Goal: Task Accomplishment & Management: Complete application form

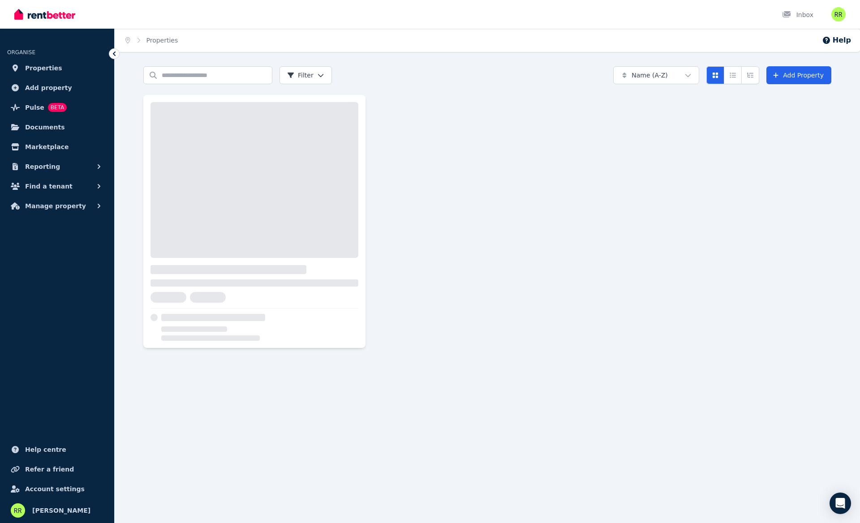
click at [34, 69] on span "Properties" at bounding box center [43, 68] width 37 height 11
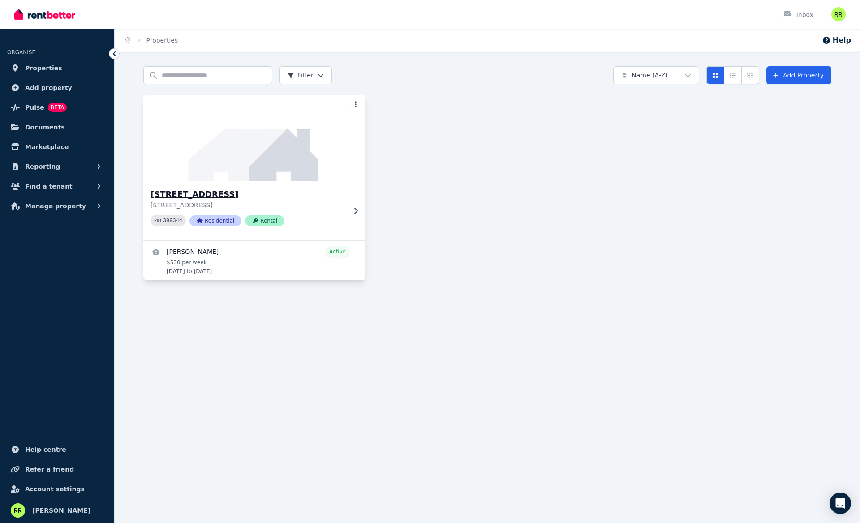
click at [347, 209] on div "[STREET_ADDRESS] 399344 Residential Rental" at bounding box center [254, 211] width 222 height 60
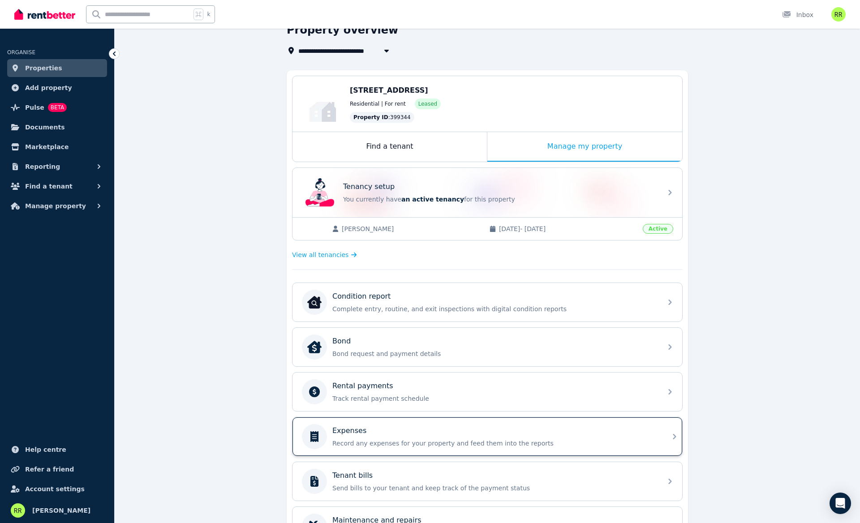
scroll to position [97, 0]
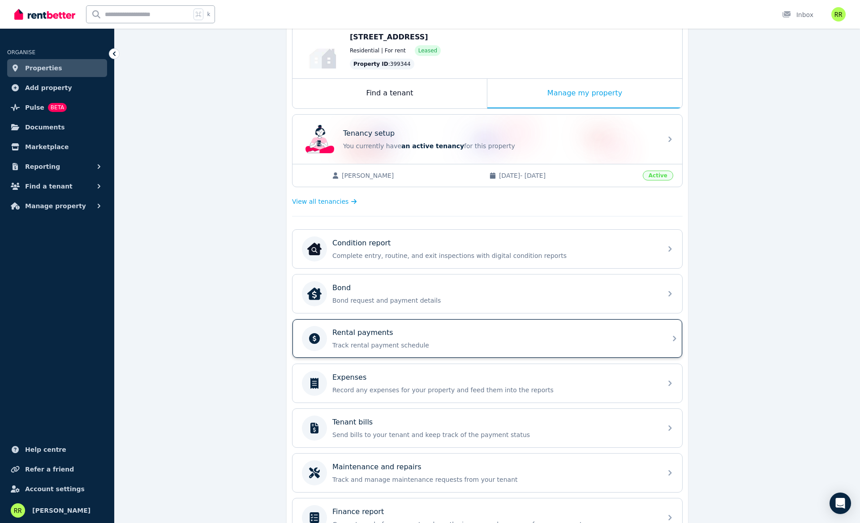
click at [422, 338] on div "Rental payments" at bounding box center [494, 332] width 324 height 11
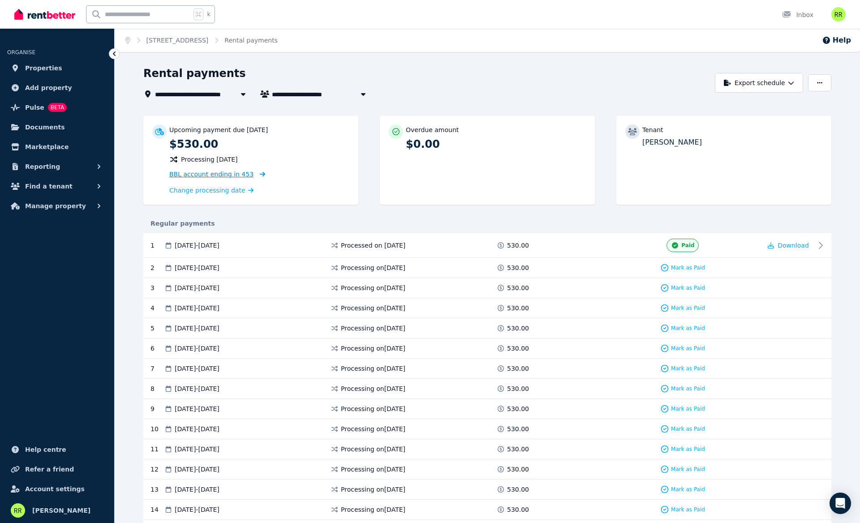
click at [226, 174] on span "BBL account ending in 453" at bounding box center [211, 174] width 84 height 7
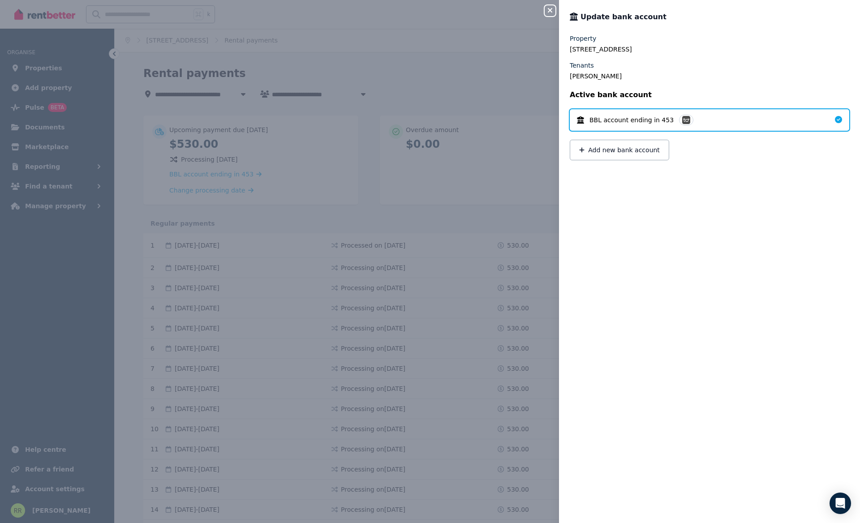
click at [618, 121] on span "BBL account ending in 453" at bounding box center [631, 120] width 84 height 9
click at [634, 154] on button "Add new bank account" at bounding box center [619, 150] width 99 height 21
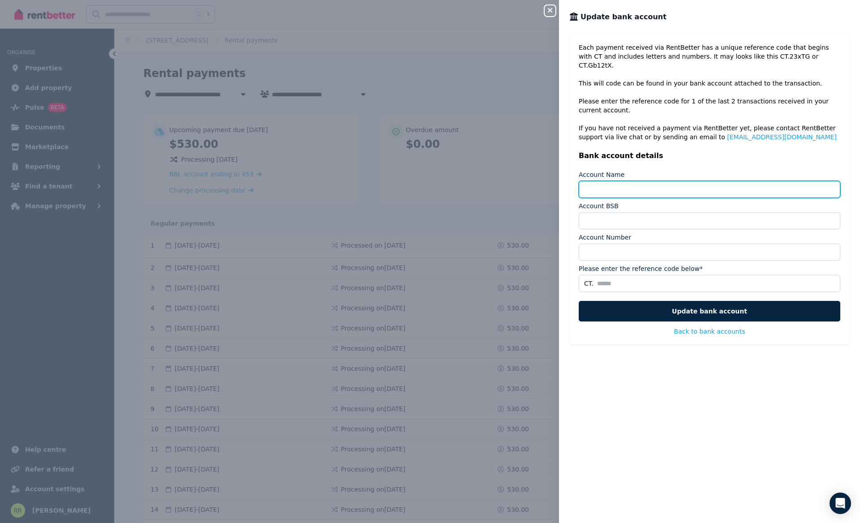
click at [632, 183] on input "Account Name" at bounding box center [709, 189] width 261 height 17
type input "**********"
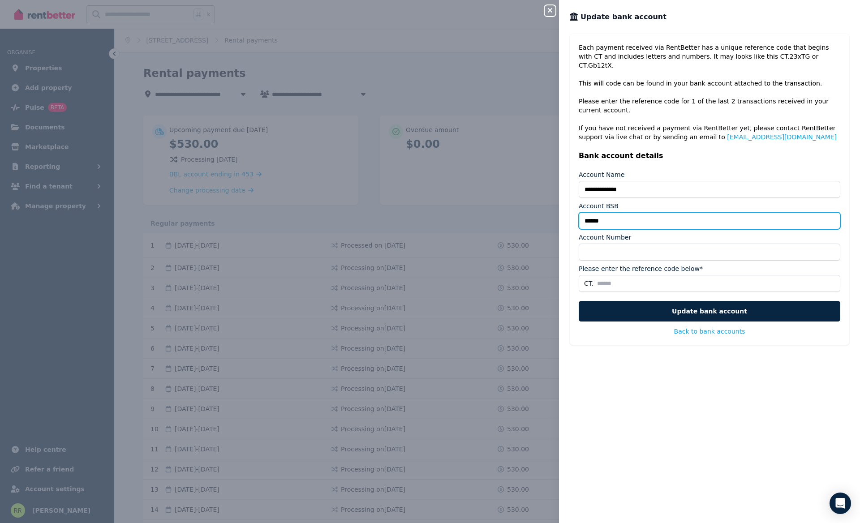
type input "******"
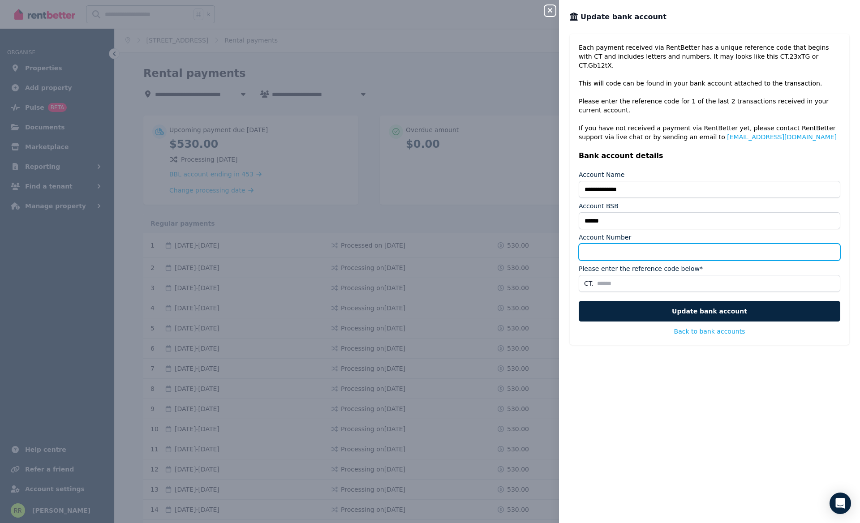
type input "*********"
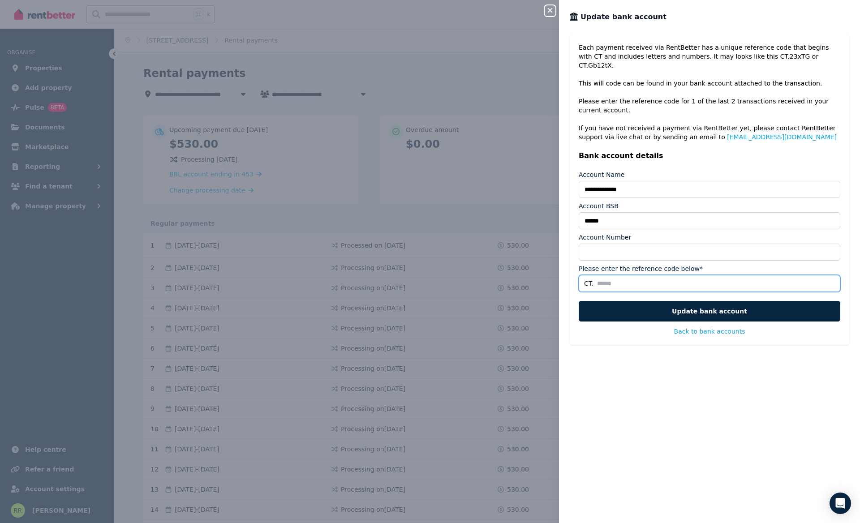
click at [658, 275] on input "Please enter the reference code below*" at bounding box center [709, 283] width 261 height 17
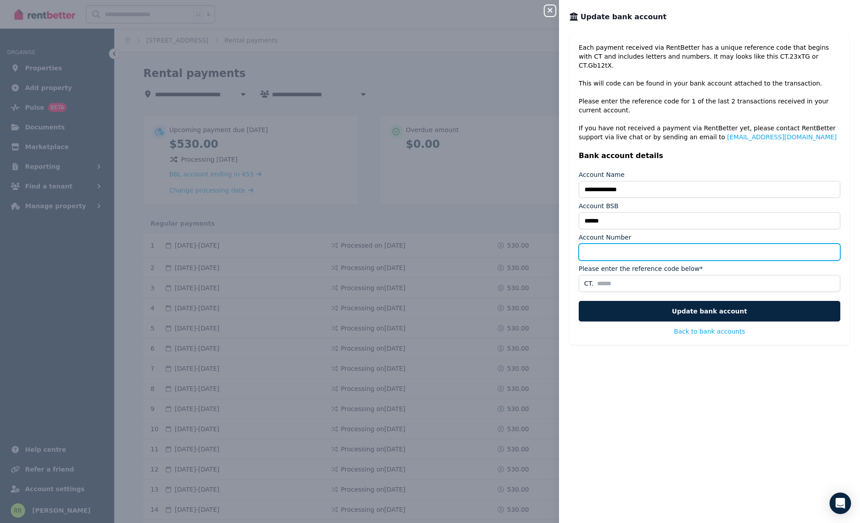
click at [660, 251] on input "*********" at bounding box center [709, 252] width 261 height 17
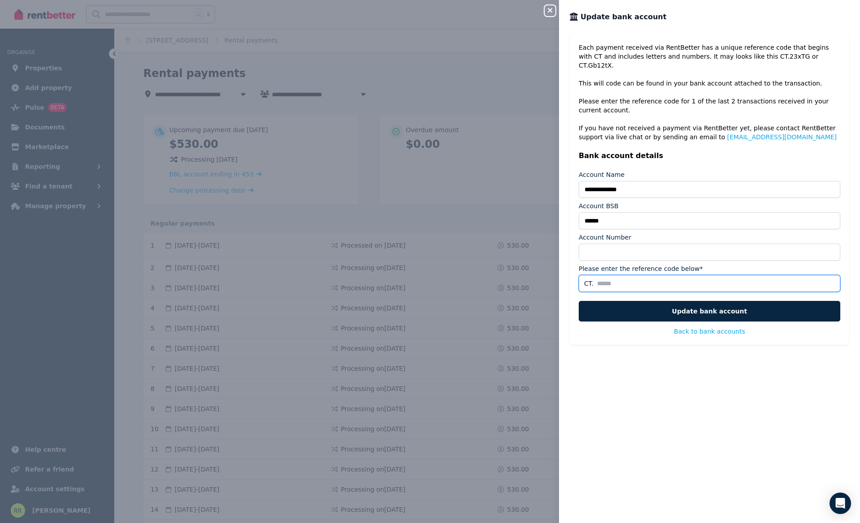
click at [664, 275] on input "Please enter the reference code below*" at bounding box center [709, 283] width 261 height 17
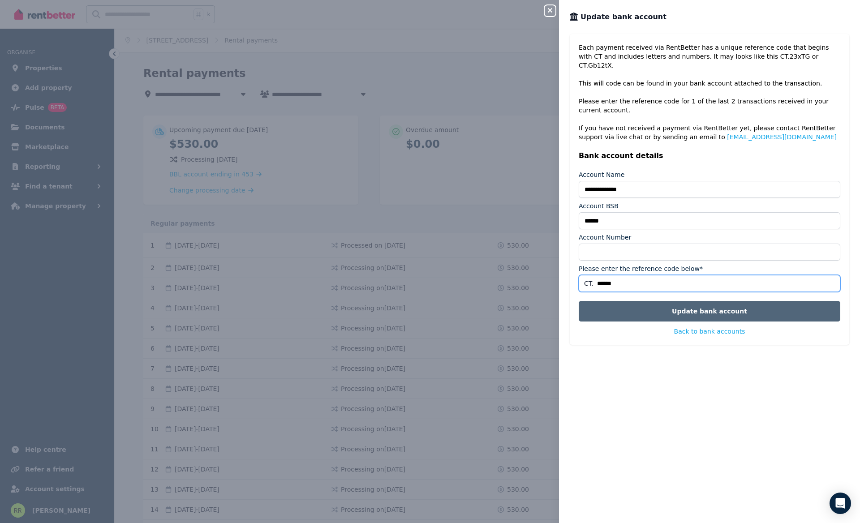
type input "******"
click at [687, 307] on button "Update bank account" at bounding box center [709, 311] width 261 height 21
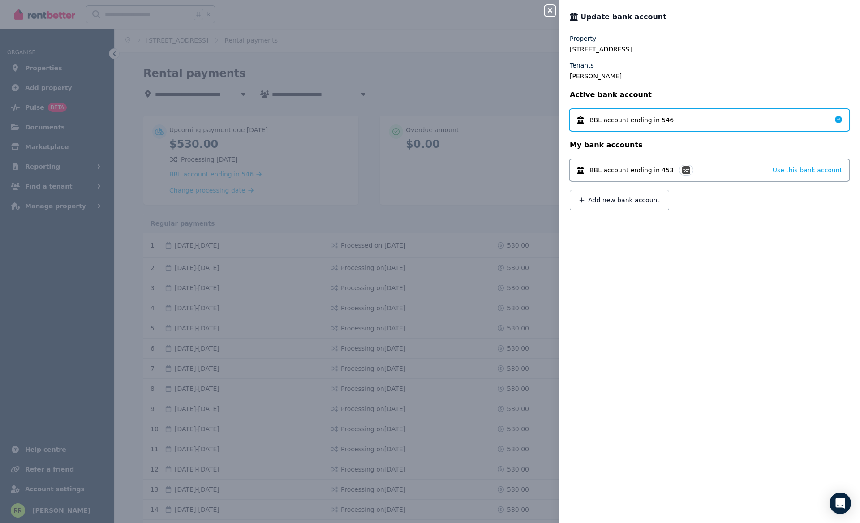
click at [654, 141] on p "My bank accounts" at bounding box center [709, 145] width 279 height 11
click at [766, 265] on div "Property [STREET_ADDRESS] Tenants [PERSON_NAME] Active bank account BBL account…" at bounding box center [709, 273] width 301 height 478
click at [552, 11] on icon "button" at bounding box center [549, 10] width 11 height 7
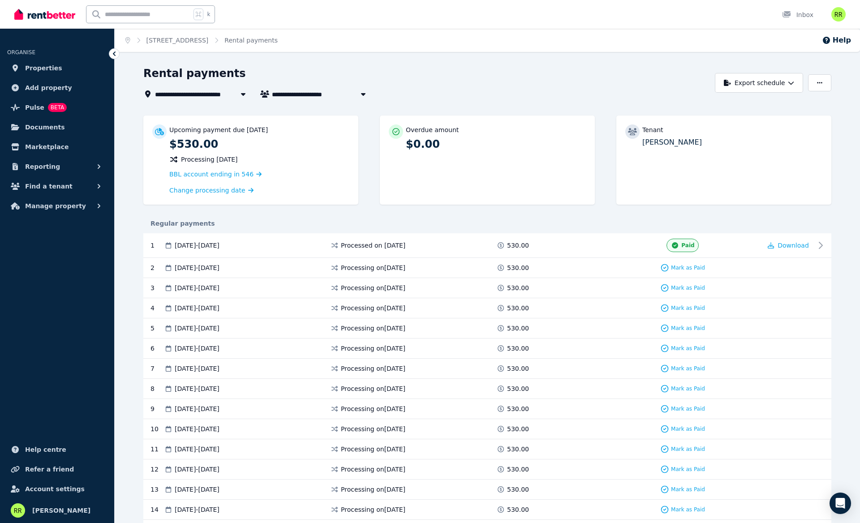
click at [607, 88] on div "**********" at bounding box center [426, 82] width 566 height 33
click at [677, 143] on p "[PERSON_NAME]" at bounding box center [732, 142] width 180 height 11
click at [679, 142] on p "[PERSON_NAME]" at bounding box center [732, 142] width 180 height 11
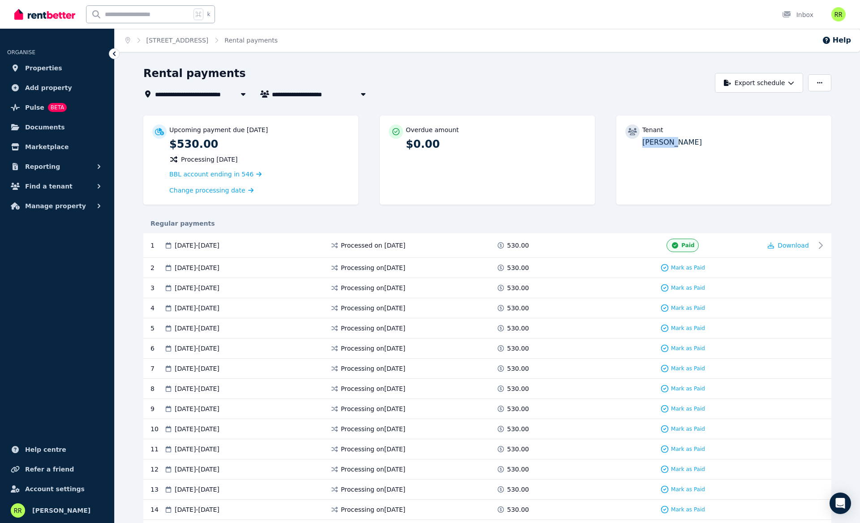
click at [679, 142] on p "[PERSON_NAME]" at bounding box center [732, 142] width 180 height 11
click at [210, 174] on span "BBL account ending in 546" at bounding box center [211, 174] width 84 height 7
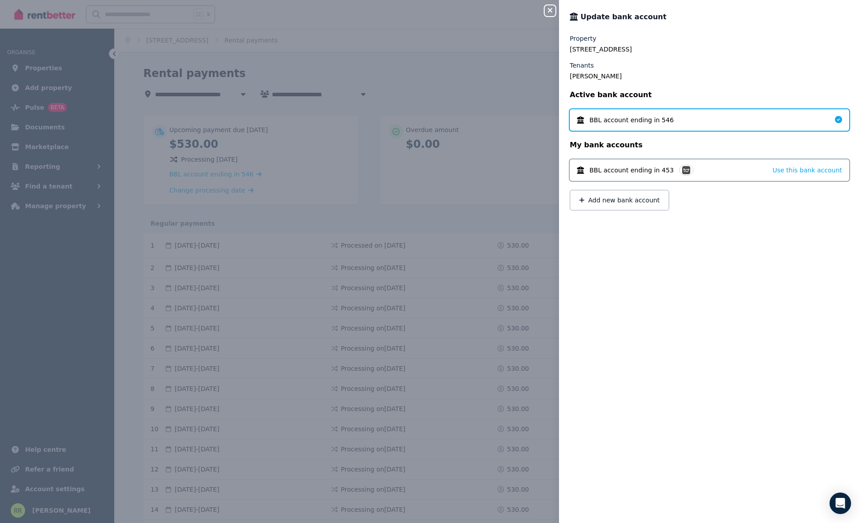
click at [327, 62] on div "Close panel Update bank account Property [STREET_ADDRESS] Tenants [PERSON_NAME]…" at bounding box center [430, 261] width 860 height 523
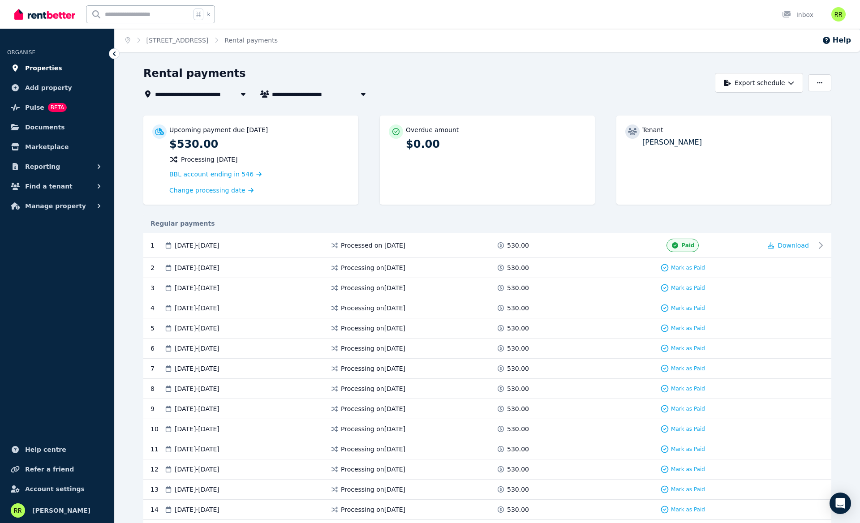
click at [40, 67] on span "Properties" at bounding box center [43, 68] width 37 height 11
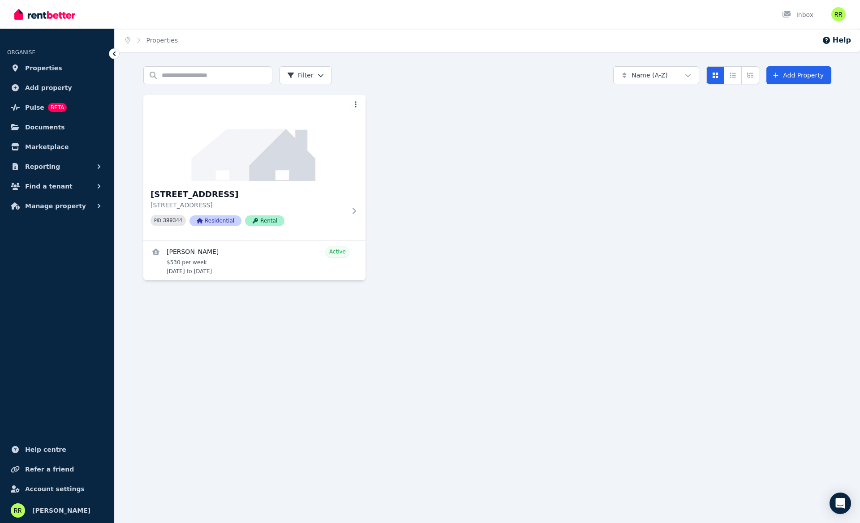
click at [680, 74] on html "Open main menu Inbox Open user menu ORGANISE Properties Add property Pulse BETA…" at bounding box center [430, 261] width 860 height 523
click at [789, 138] on div "[STREET_ADDRESS] PID 399344 Residential Rental [PERSON_NAME] Active $530 per we…" at bounding box center [487, 187] width 688 height 185
click at [736, 76] on icon "Compact list view" at bounding box center [732, 75] width 7 height 6
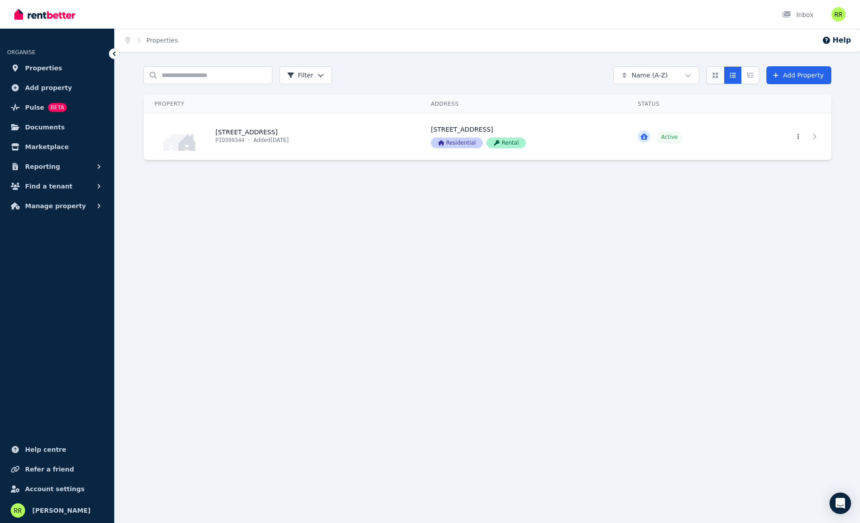
click at [719, 77] on icon "Card view" at bounding box center [715, 75] width 7 height 6
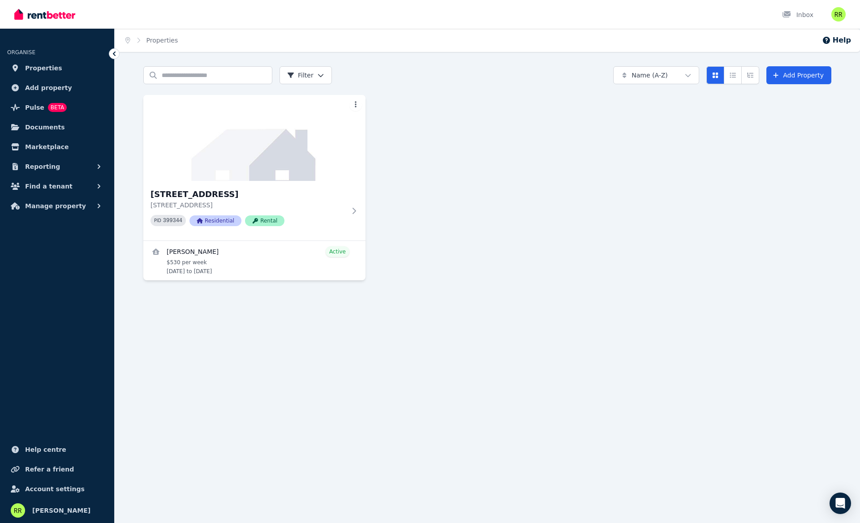
drag, startPoint x: 443, startPoint y: 90, endPoint x: 407, endPoint y: 99, distance: 36.8
click at [443, 90] on div "Search properties Filter Name (A-Z) Add Property [STREET_ADDRESS] PID 399344 Re…" at bounding box center [487, 173] width 688 height 214
click at [358, 107] on html "Open main menu Inbox Open user menu ORGANISE Properties Add property Pulse BETA…" at bounding box center [430, 261] width 860 height 523
click at [438, 106] on html "Open main menu Inbox Open user menu ORGANISE Properties Add property Pulse BETA…" at bounding box center [430, 261] width 860 height 523
click at [689, 71] on html "Open main menu Inbox Open user menu ORGANISE Properties Add property Pulse BETA…" at bounding box center [430, 261] width 860 height 523
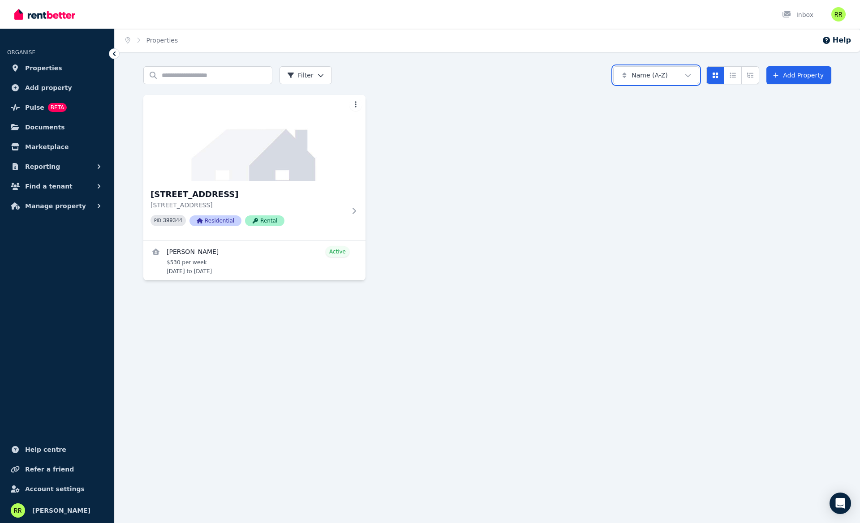
click at [580, 89] on html "Open main menu Inbox Open user menu ORGANISE Properties Add property Pulse BETA…" at bounding box center [430, 261] width 860 height 523
click at [739, 80] on button "Compact list view" at bounding box center [733, 75] width 18 height 18
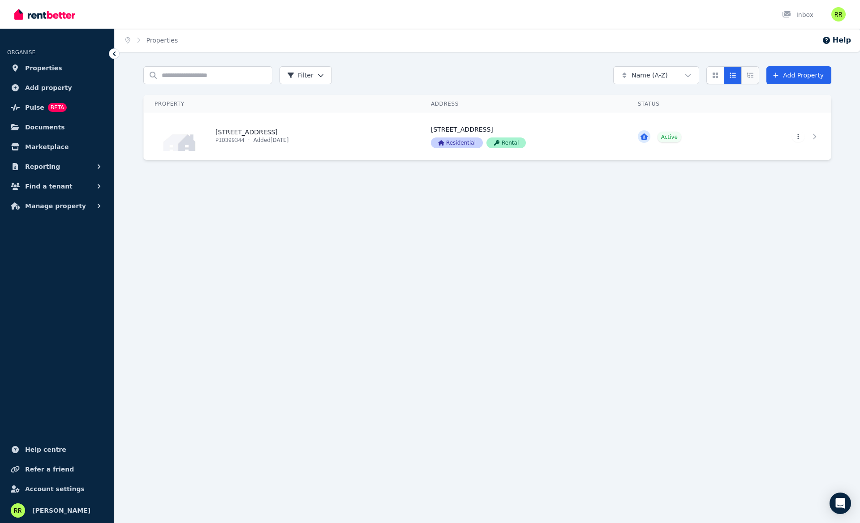
click at [748, 77] on icon "Expanded list view" at bounding box center [749, 75] width 7 height 6
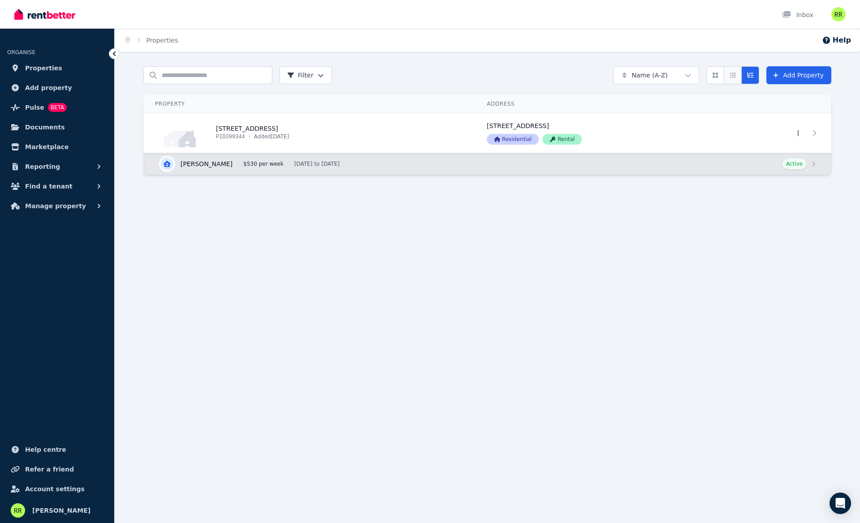
click at [732, 77] on icon "Compact list view" at bounding box center [732, 75] width 7 height 6
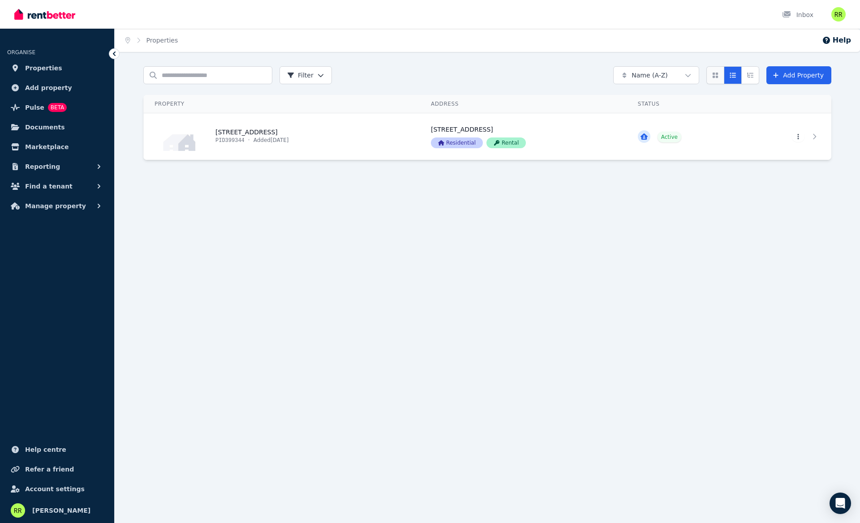
click at [724, 78] on button "Card view" at bounding box center [715, 75] width 18 height 18
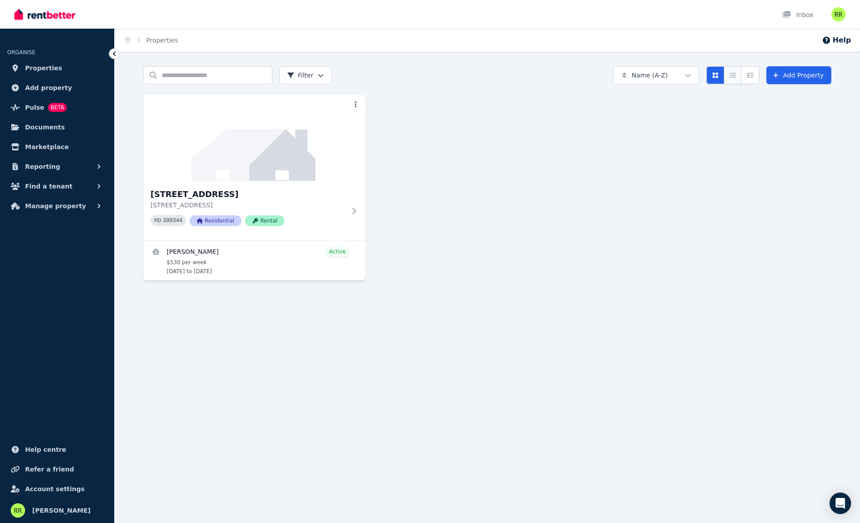
click at [737, 78] on button "Compact list view" at bounding box center [733, 75] width 18 height 18
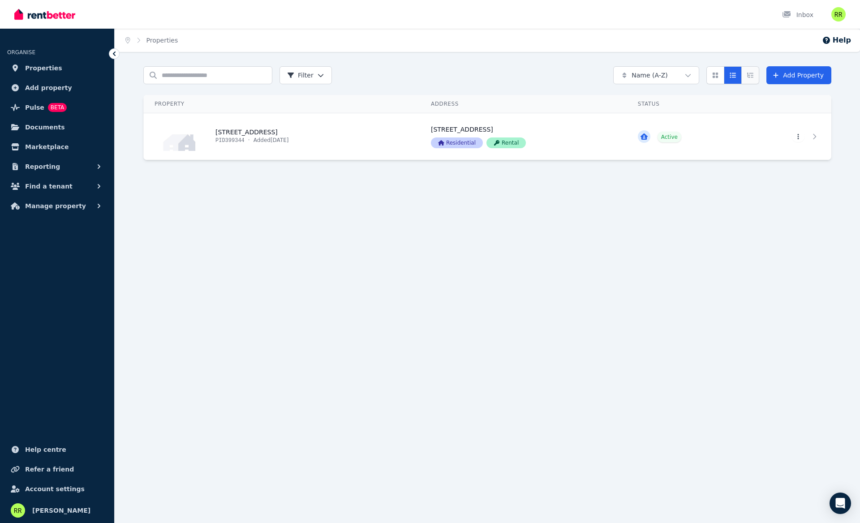
click at [746, 76] on button "Expanded list view" at bounding box center [750, 75] width 18 height 18
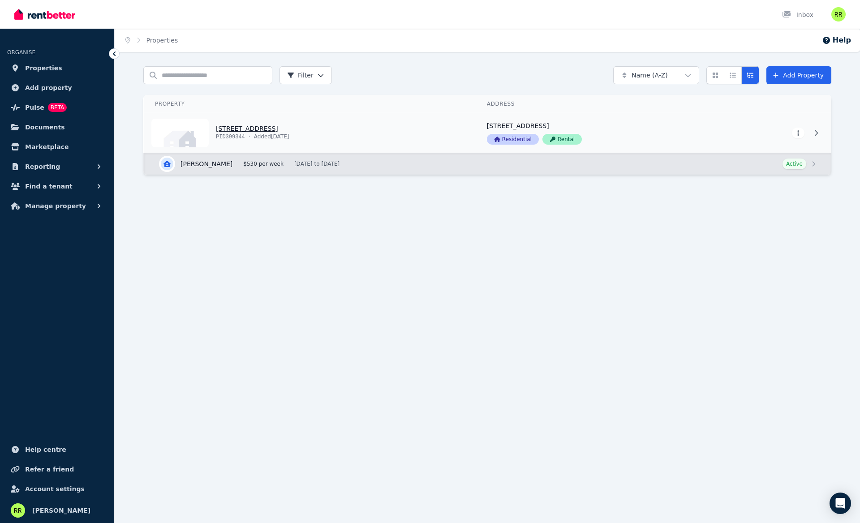
click at [798, 133] on html "Open main menu Inbox Open user menu ORGANISE Properties Add property Pulse BETA…" at bounding box center [430, 261] width 860 height 523
click at [752, 206] on span "Tenancy Setup" at bounding box center [755, 204] width 39 height 7
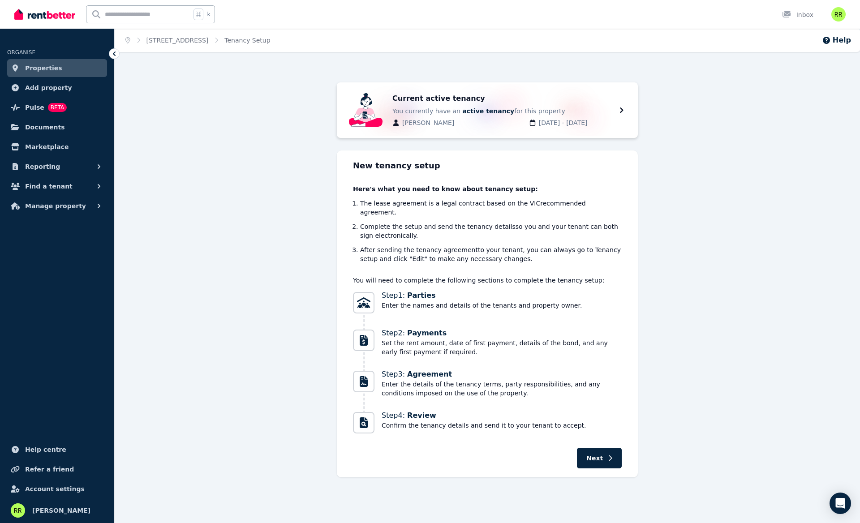
click at [367, 203] on li "The lease agreement is a legal contract based on the VIC recommended agreement." at bounding box center [490, 208] width 261 height 18
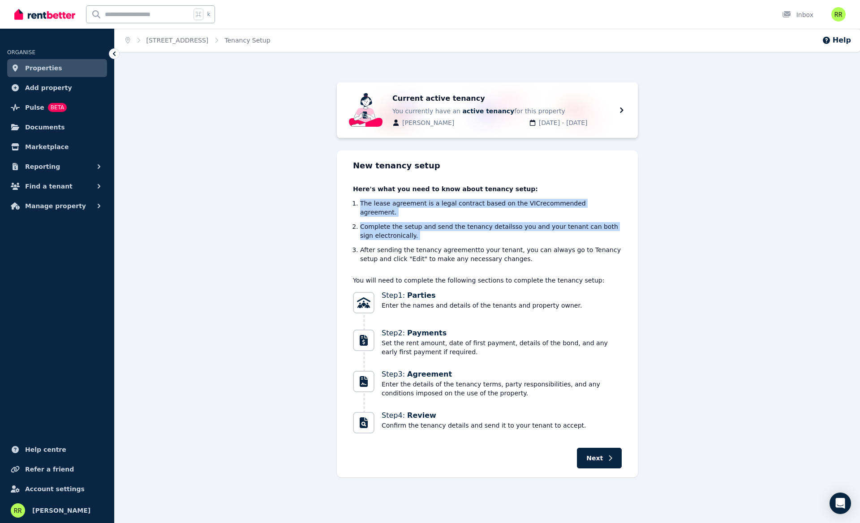
drag, startPoint x: 367, startPoint y: 203, endPoint x: 409, endPoint y: 215, distance: 43.4
click at [409, 215] on ol "The lease agreement is a legal contract based on the VIC recommended agreement.…" at bounding box center [490, 231] width 261 height 64
click at [409, 222] on li "Complete the setup and send the tenancy details so you and your tenant can both…" at bounding box center [490, 231] width 261 height 18
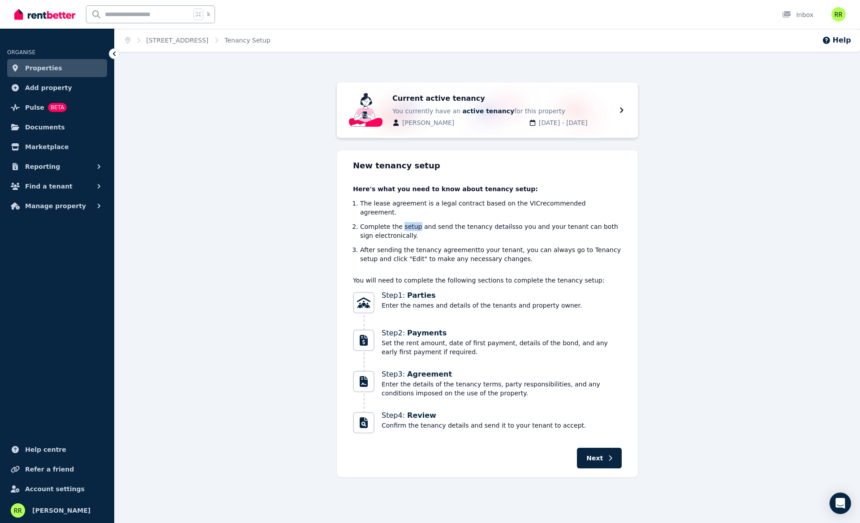
click at [409, 222] on li "Complete the setup and send the tenancy details so you and your tenant can both…" at bounding box center [490, 231] width 261 height 18
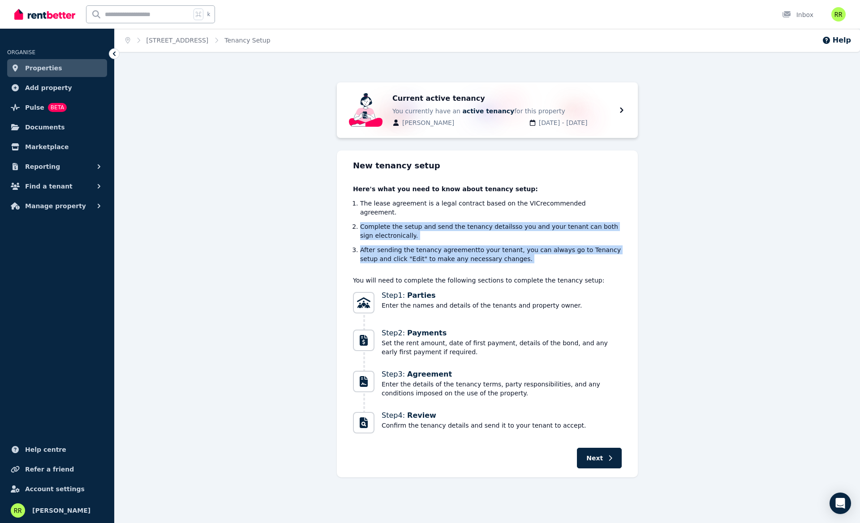
drag, startPoint x: 409, startPoint y: 215, endPoint x: 427, endPoint y: 245, distance: 34.9
click at [427, 245] on ol "The lease agreement is a legal contract based on the VIC recommended agreement.…" at bounding box center [490, 231] width 261 height 64
click at [427, 245] on li "After sending the tenancy agreement to your tenant, you can always go to Tenanc…" at bounding box center [490, 254] width 261 height 18
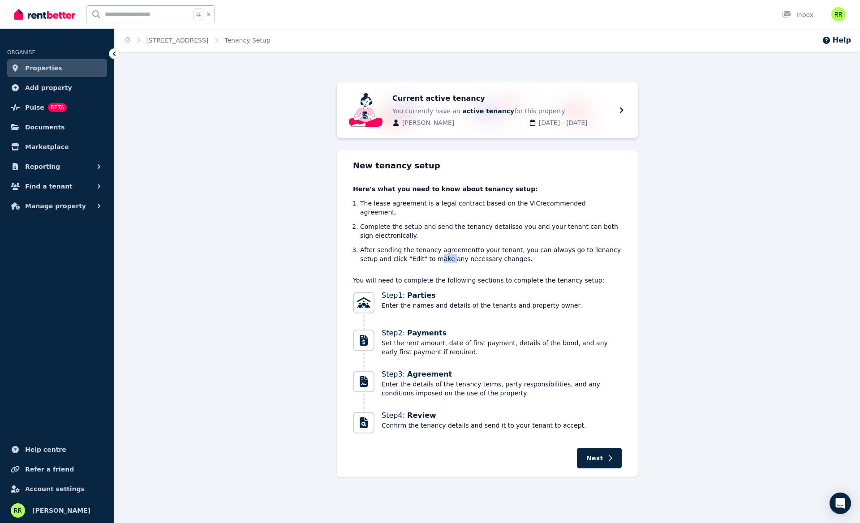
click at [427, 245] on li "After sending the tenancy agreement to your tenant, you can always go to Tenanc…" at bounding box center [490, 254] width 261 height 18
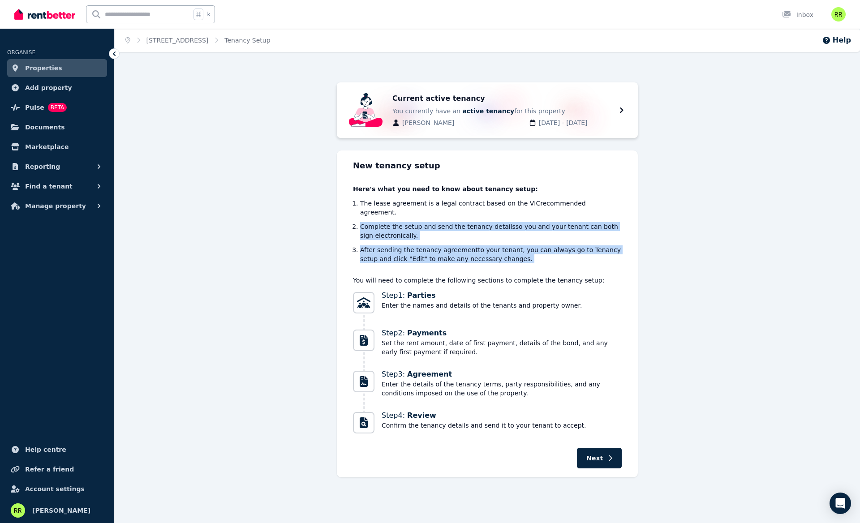
drag, startPoint x: 427, startPoint y: 245, endPoint x: 433, endPoint y: 213, distance: 33.4
click at [433, 213] on ol "The lease agreement is a legal contract based on the VIC recommended agreement.…" at bounding box center [490, 231] width 261 height 64
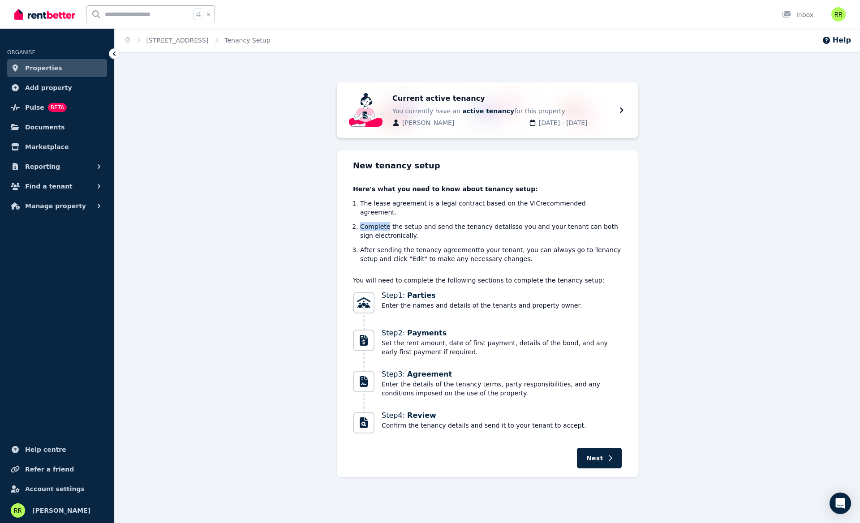
click at [433, 213] on ol "The lease agreement is a legal contract based on the VIC recommended agreement.…" at bounding box center [490, 231] width 261 height 64
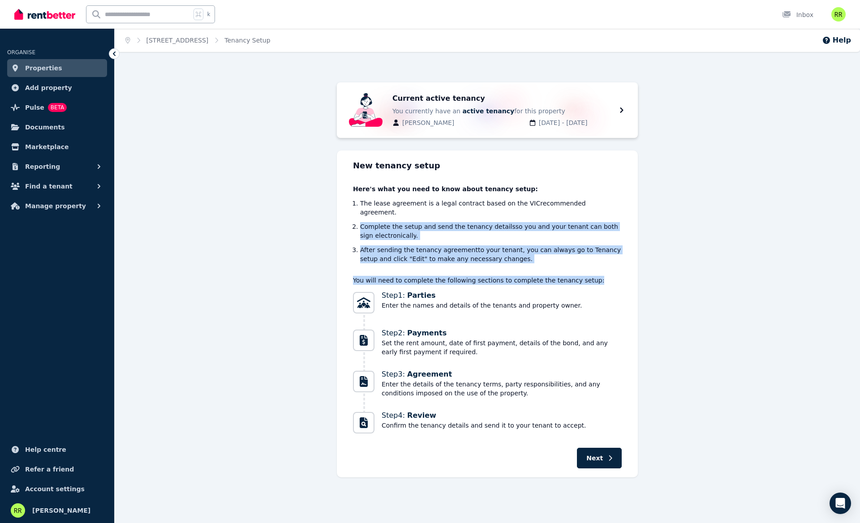
drag, startPoint x: 433, startPoint y: 213, endPoint x: 441, endPoint y: 254, distance: 42.3
click at [441, 254] on div "New tenancy setup Here's what you need to know about tenancy setup: The lease a…" at bounding box center [487, 313] width 301 height 327
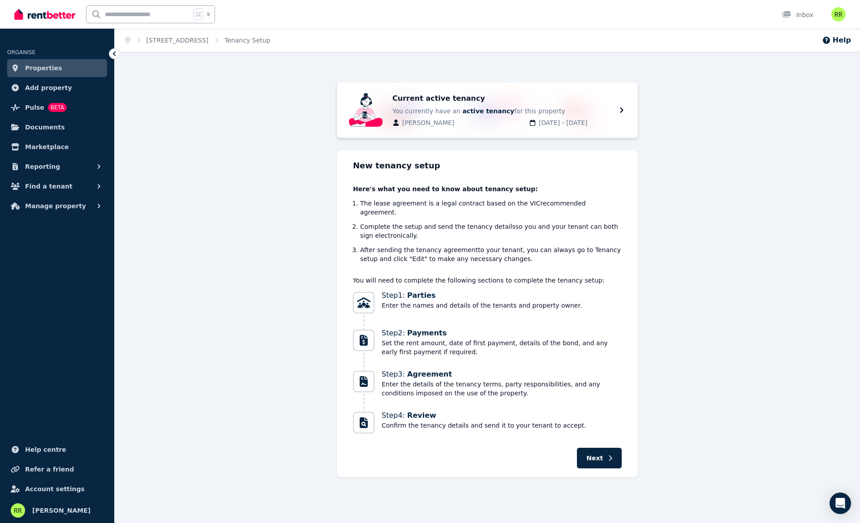
click at [53, 69] on span "Properties" at bounding box center [43, 68] width 37 height 11
